Goal: Obtain resource: Download file/media

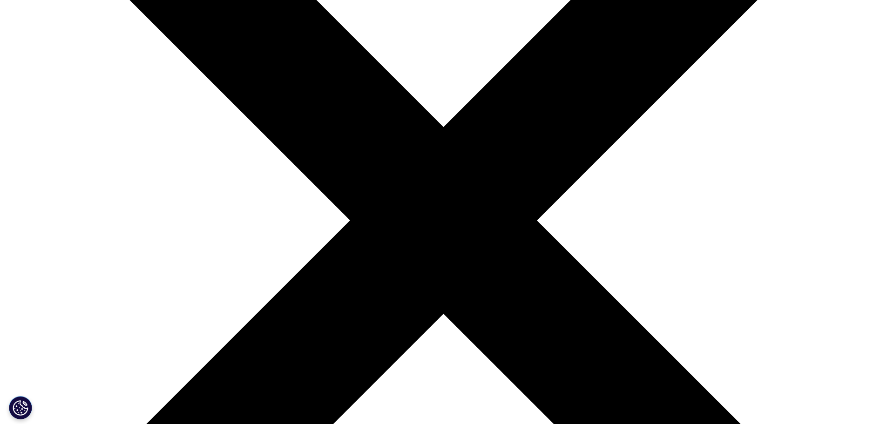
scroll to position [317, 550]
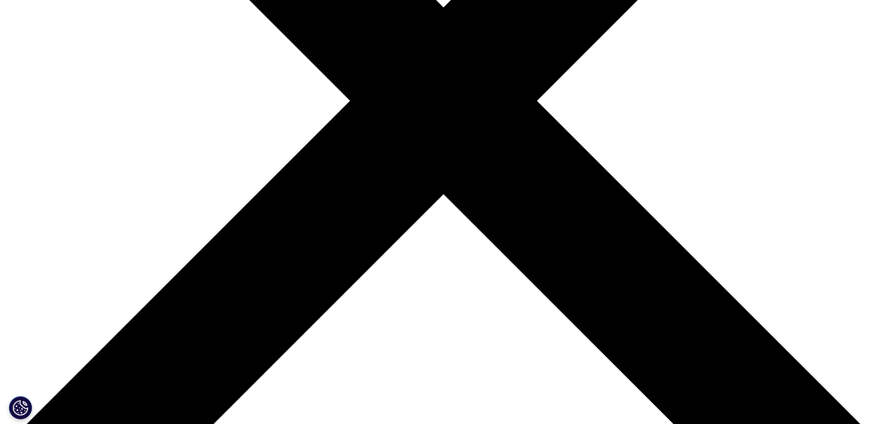
scroll to position [466, 0]
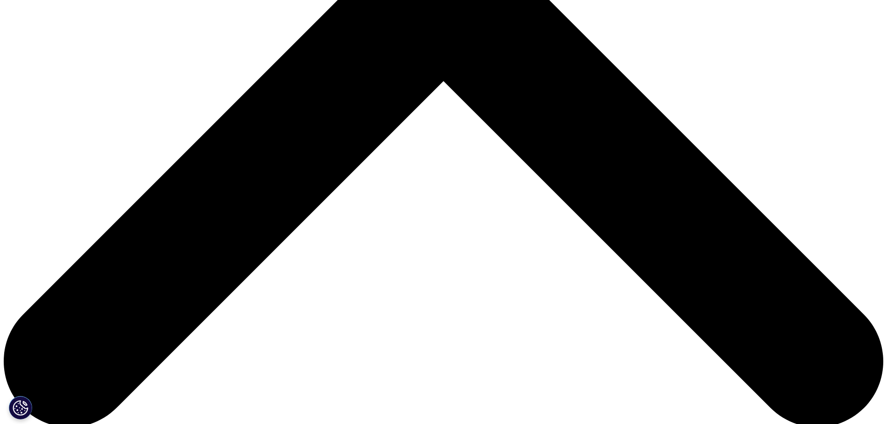
type input "Gergo"
type input "Toth"
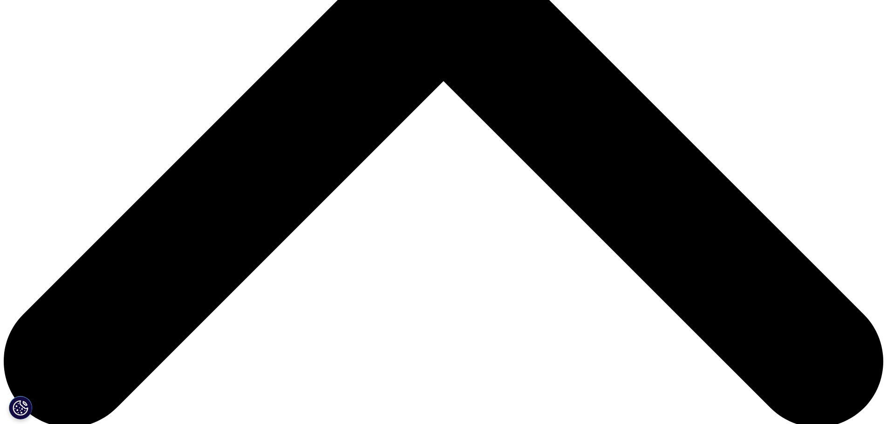
type input "e"
type input "tur"
drag, startPoint x: 338, startPoint y: 157, endPoint x: 192, endPoint y: 140, distance: 146.8
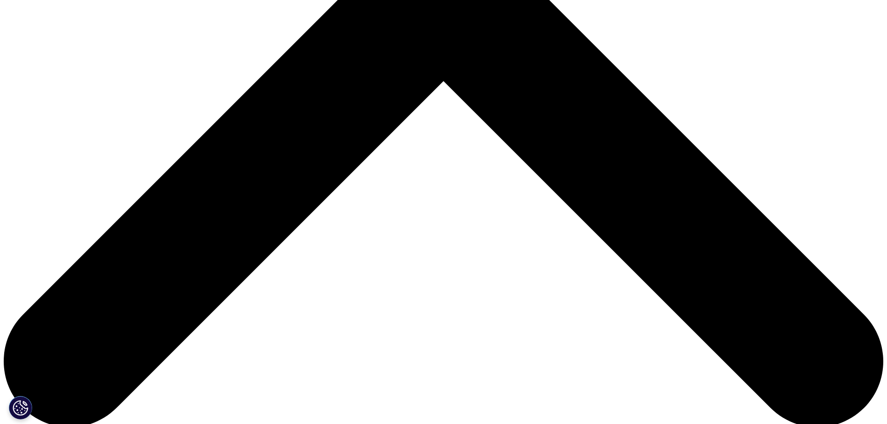
type input "Turi"
type input "turi.gergo@semmelweis.hu"
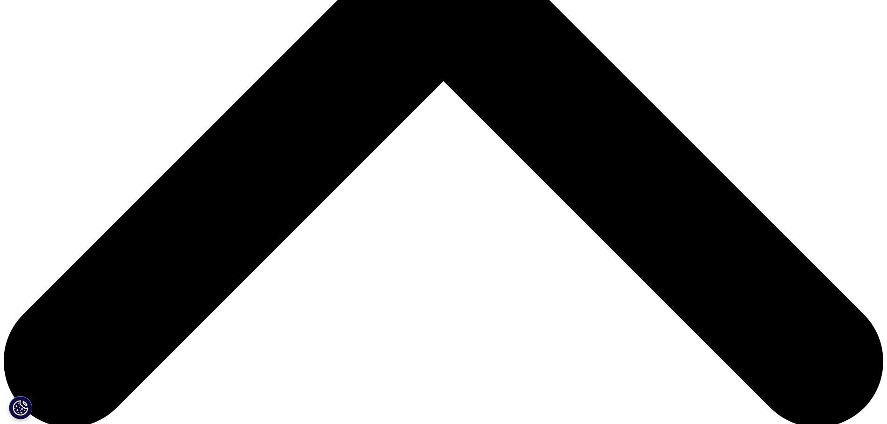
type input "epidemiologist"
type input "Semmelweis"
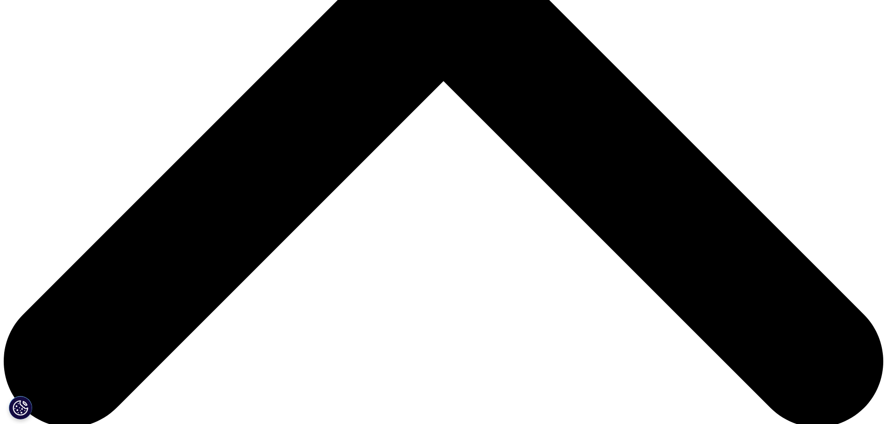
select select "Hungary"
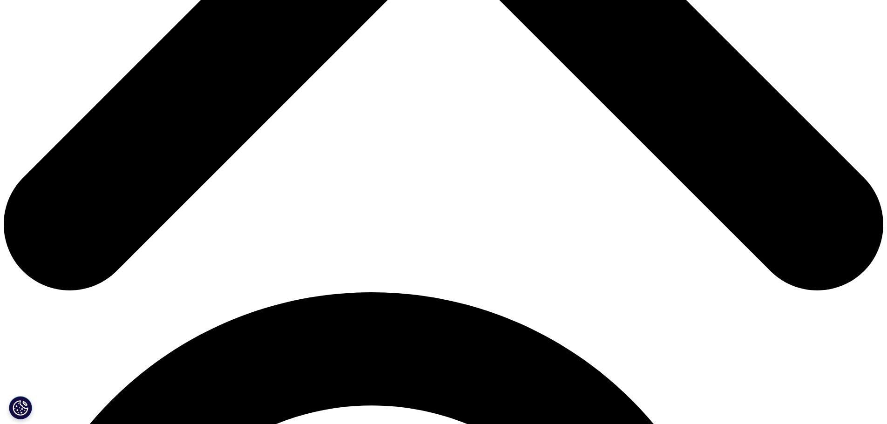
scroll to position [606, 0]
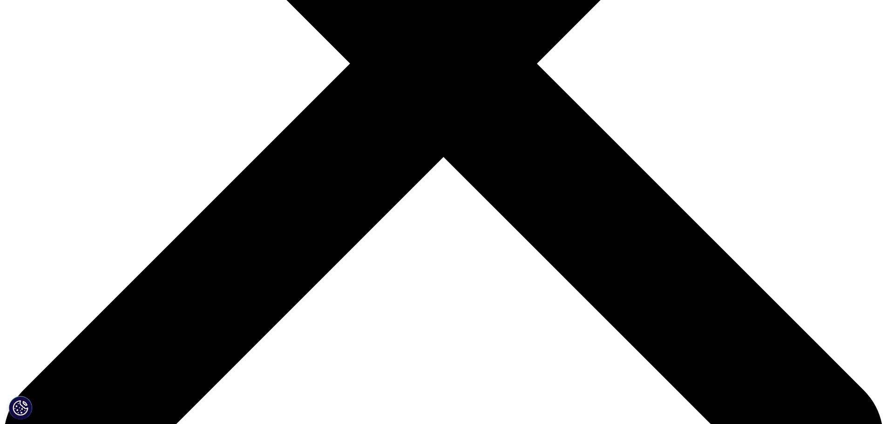
scroll to position [301, 0]
